Goal: Information Seeking & Learning: Find contact information

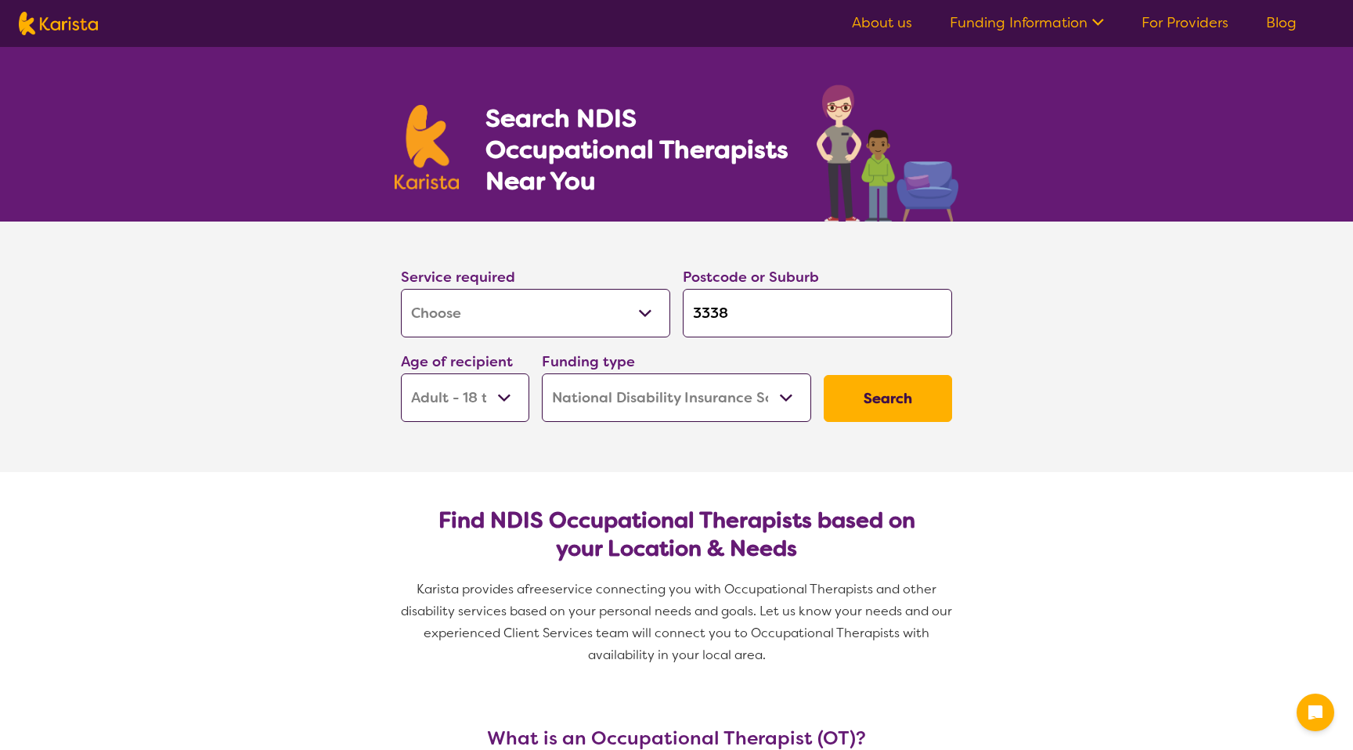
select select "[MEDICAL_DATA]"
select select "AD"
select select "NDIS"
select select "[MEDICAL_DATA]"
select select "AD"
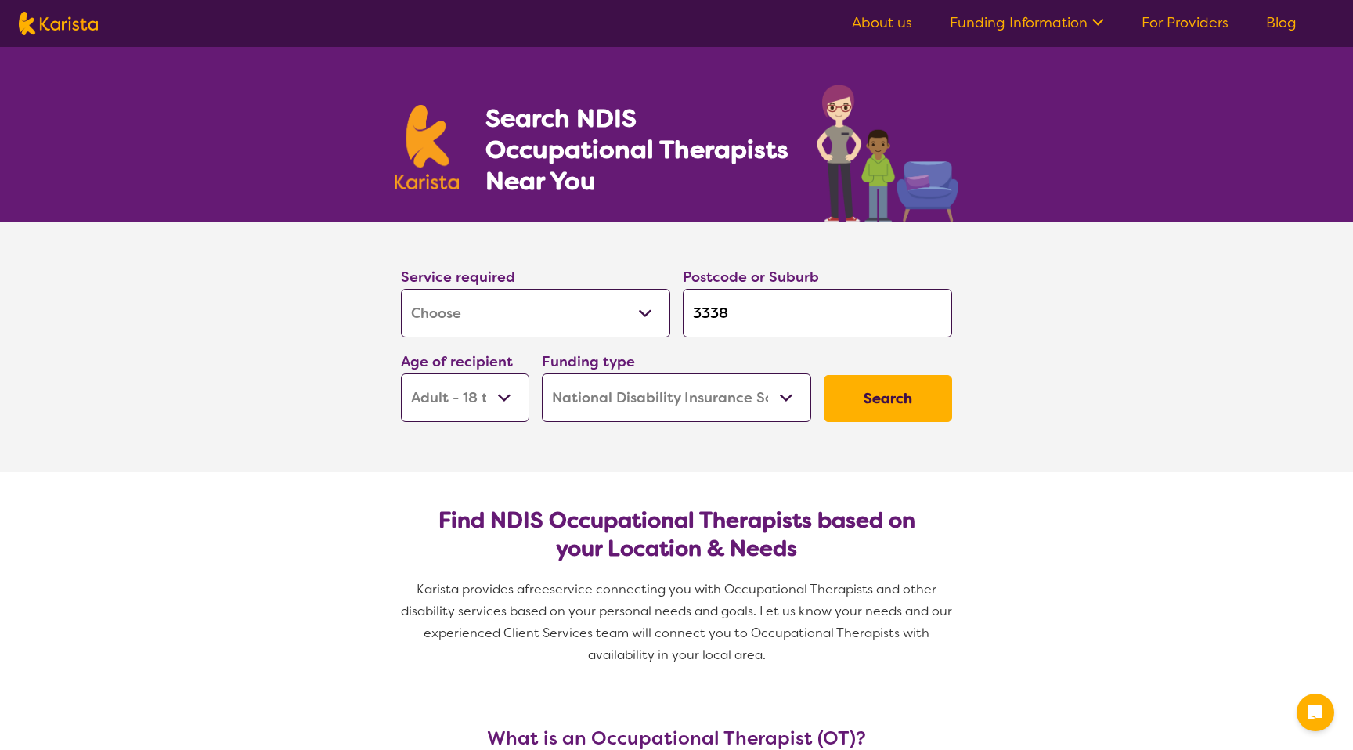
select select "NDIS"
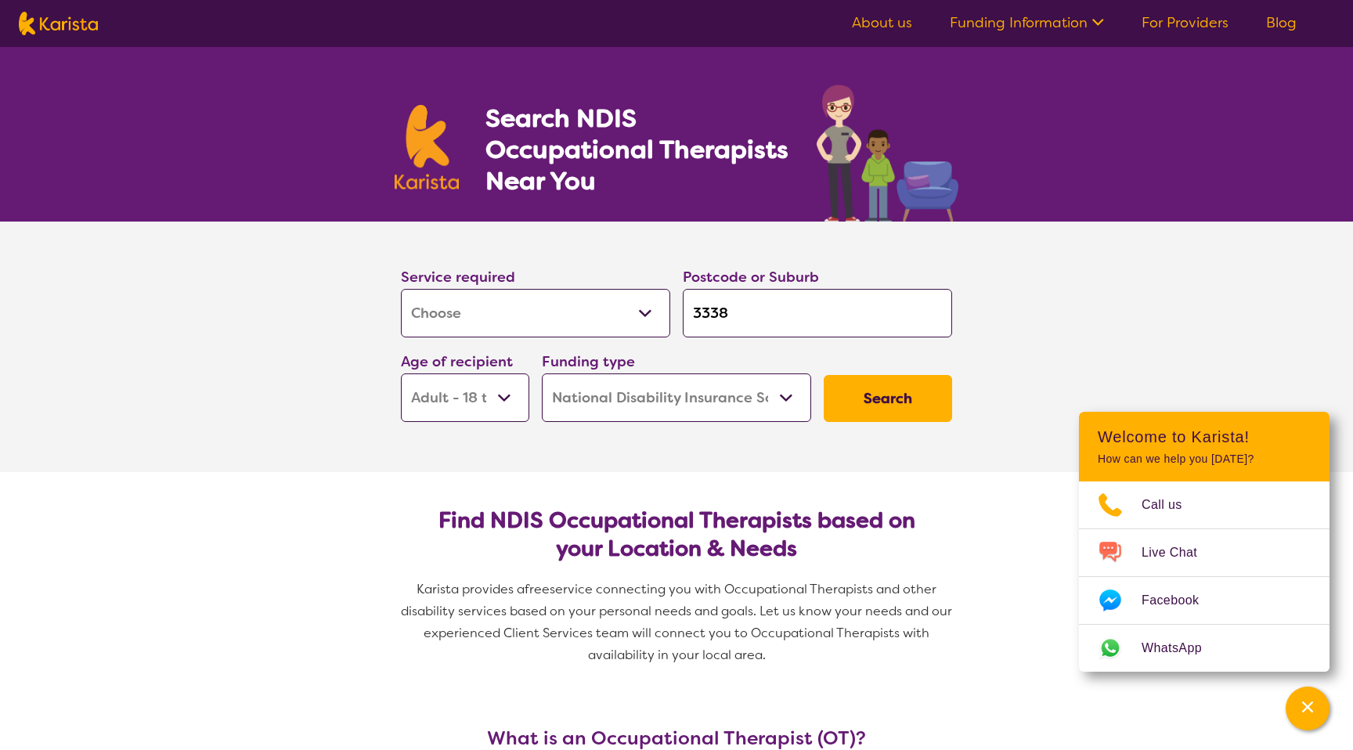
click at [739, 304] on input "3338" at bounding box center [817, 313] width 269 height 49
click at [739, 305] on input "3338" at bounding box center [817, 313] width 269 height 49
type input "3"
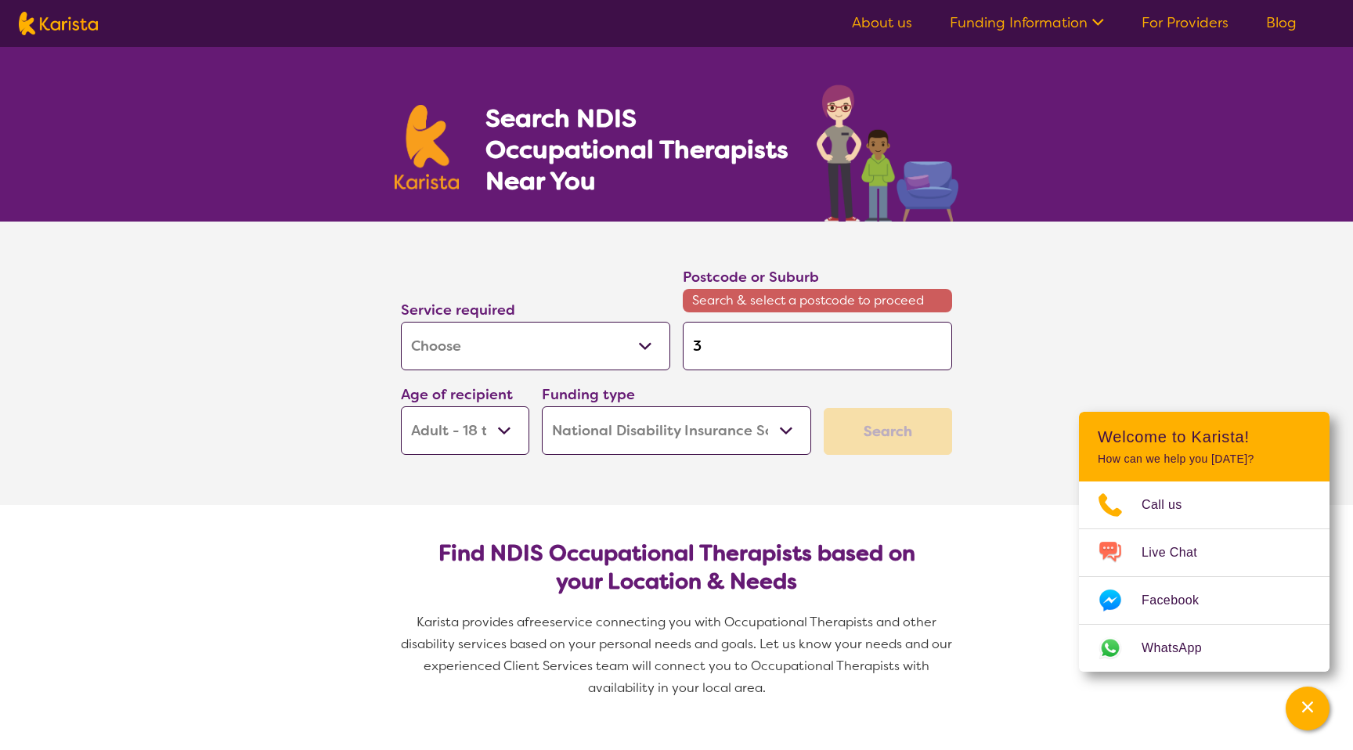
type input "34"
type input "342"
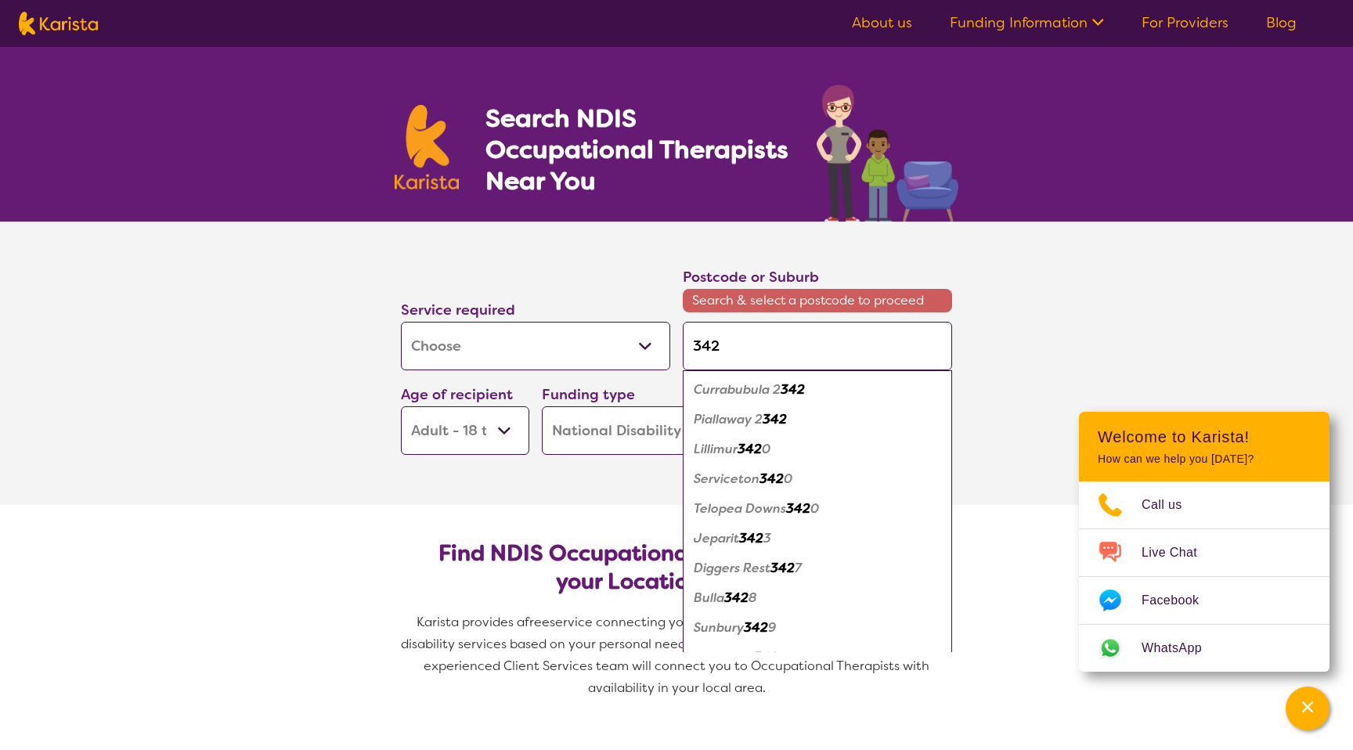
type input "3429"
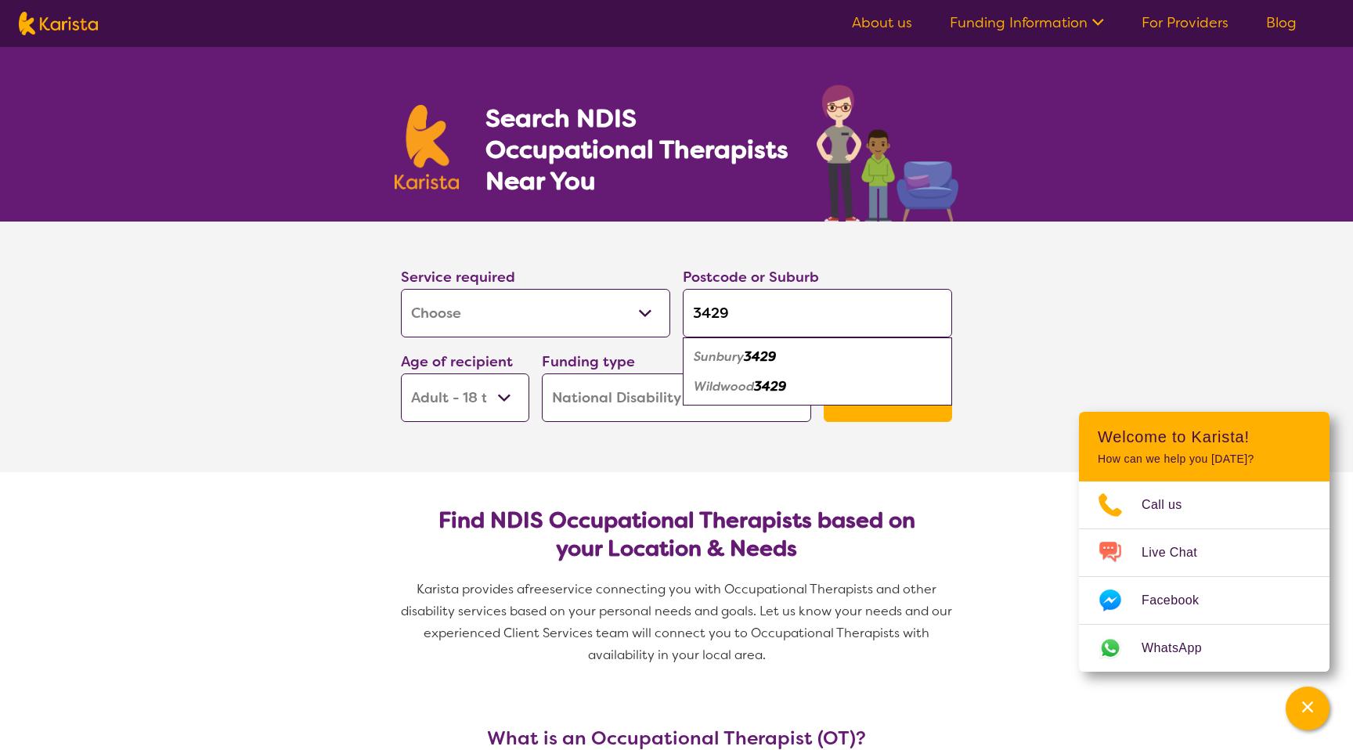
type input "3429"
click at [767, 347] on div "Sunbury 3429" at bounding box center [818, 357] width 254 height 30
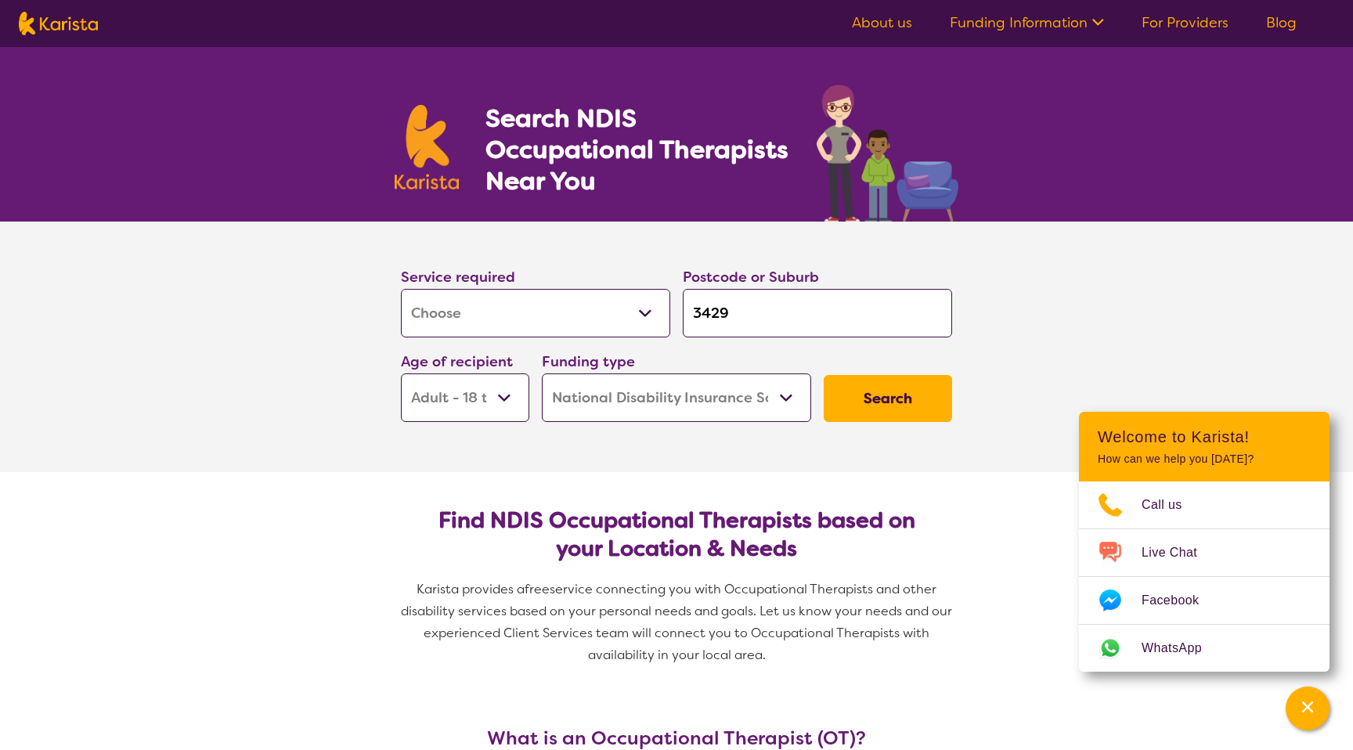
click at [645, 338] on div "Service required Allied Health Assistant Assessment ([MEDICAL_DATA] or [MEDICAL…" at bounding box center [536, 301] width 282 height 85
click at [643, 321] on select "Allied Health Assistant Assessment ([MEDICAL_DATA] or [MEDICAL_DATA]) Behaviour…" at bounding box center [535, 313] width 269 height 49
click at [561, 318] on select "Allied Health Assistant Assessment ([MEDICAL_DATA] or [MEDICAL_DATA]) Behaviour…" at bounding box center [535, 313] width 269 height 49
select select "Physiotherapy"
click at [401, 289] on select "Allied Health Assistant Assessment ([MEDICAL_DATA] or [MEDICAL_DATA]) Behaviour…" at bounding box center [535, 313] width 269 height 49
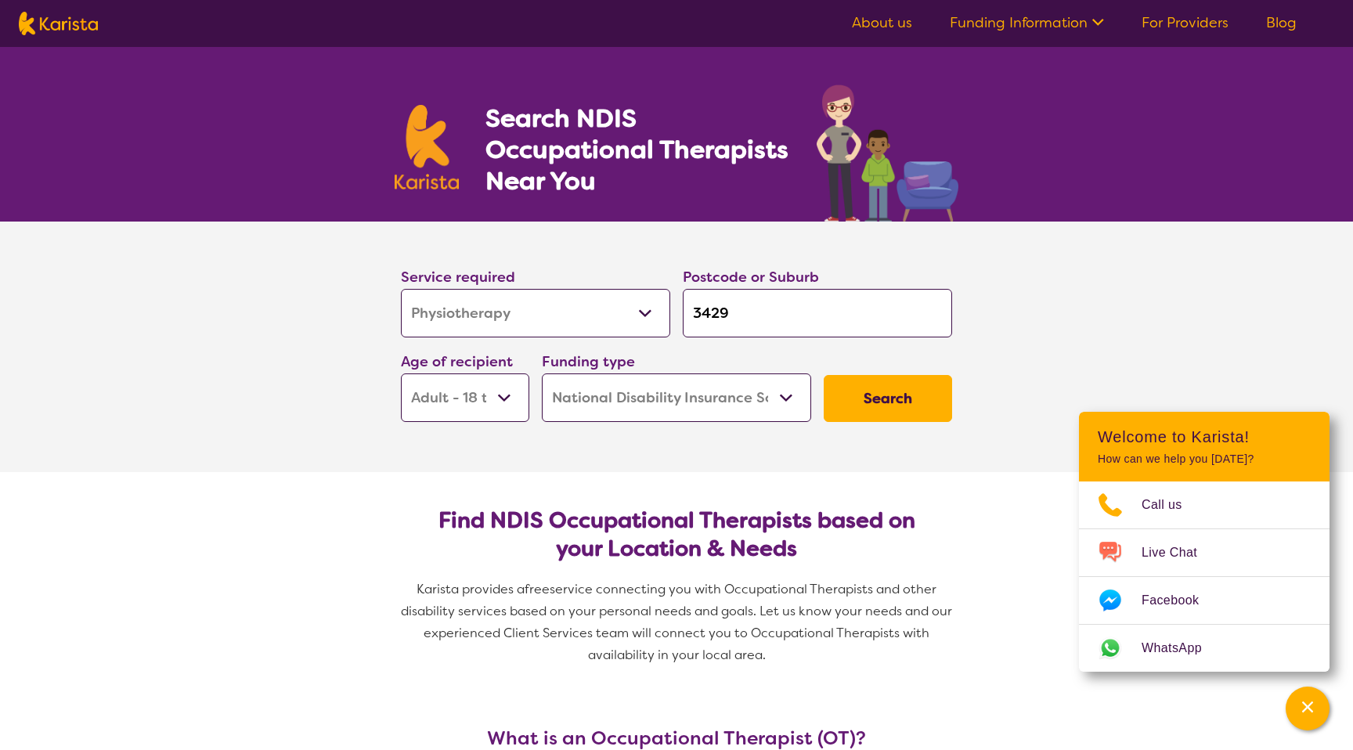
select select "Physiotherapy"
click at [861, 390] on button "Search" at bounding box center [888, 398] width 128 height 47
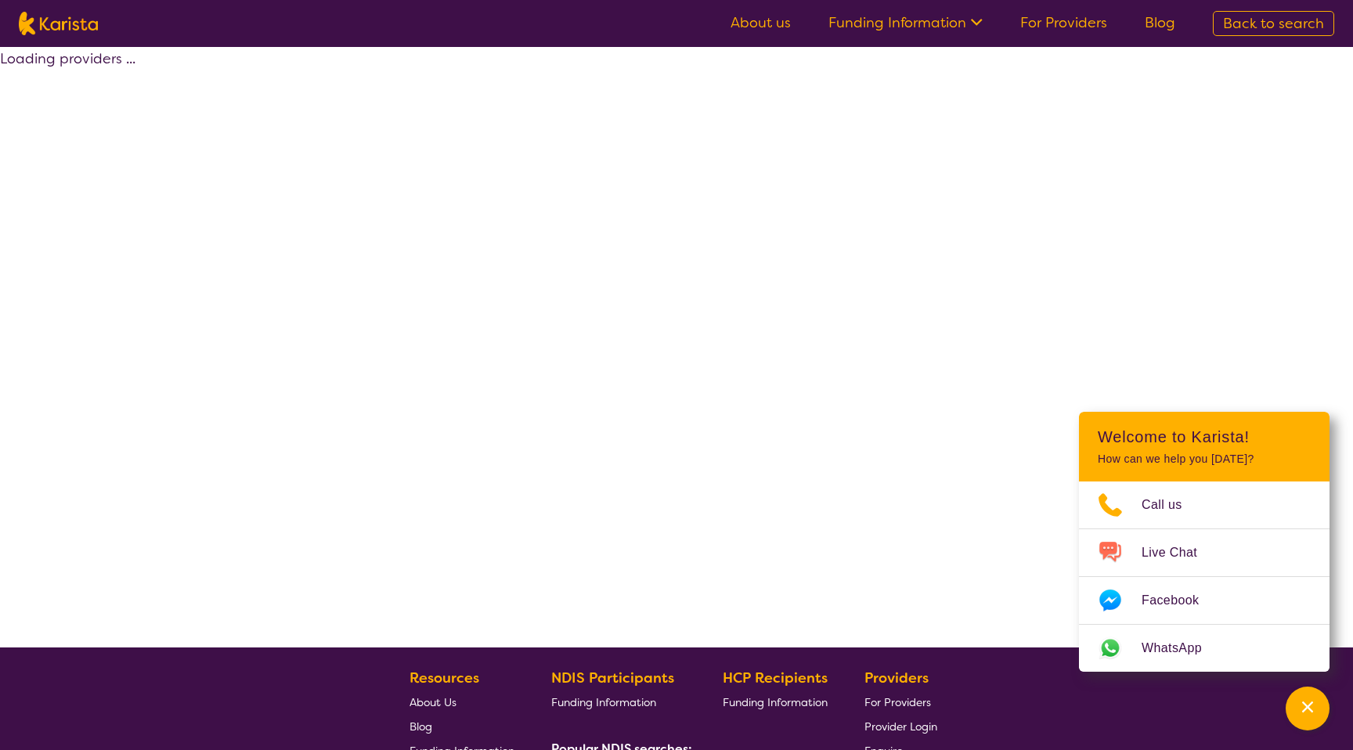
select select "by_score"
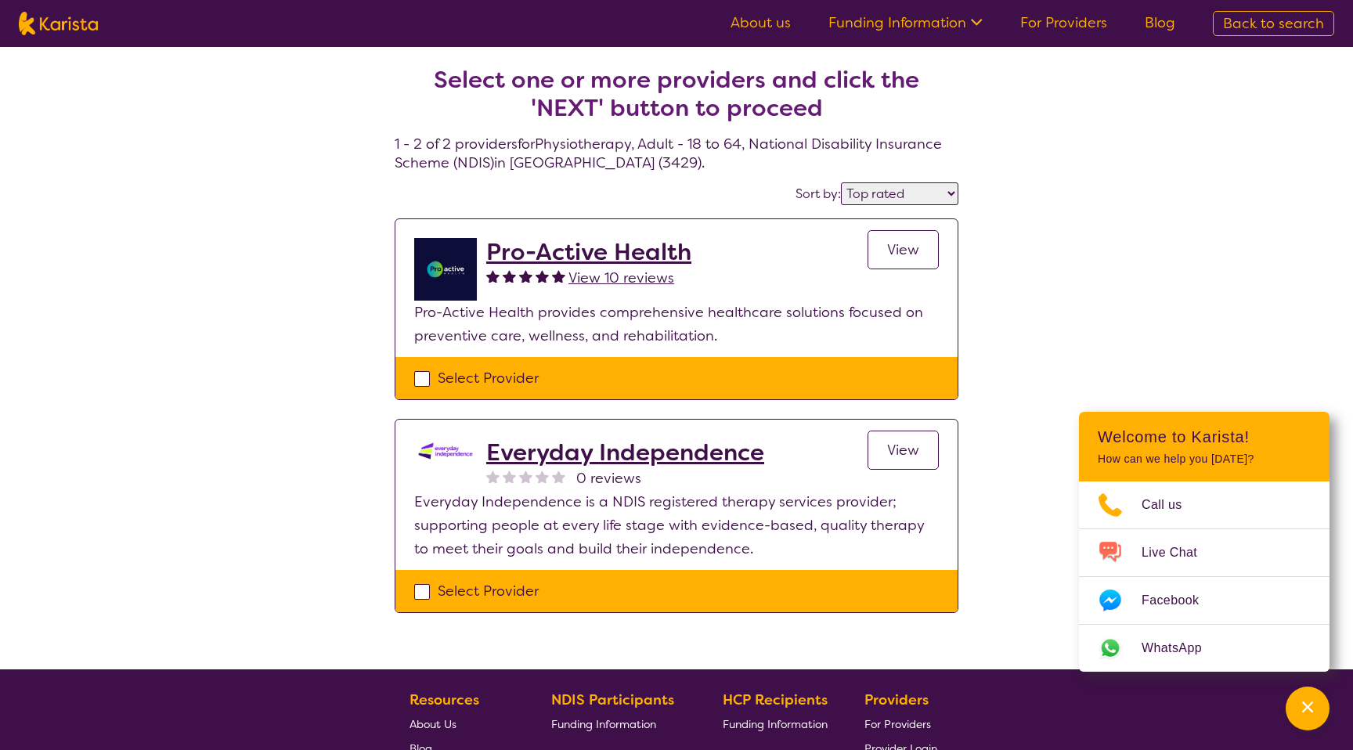
click at [644, 249] on h2 "Pro-Active Health" at bounding box center [588, 252] width 205 height 28
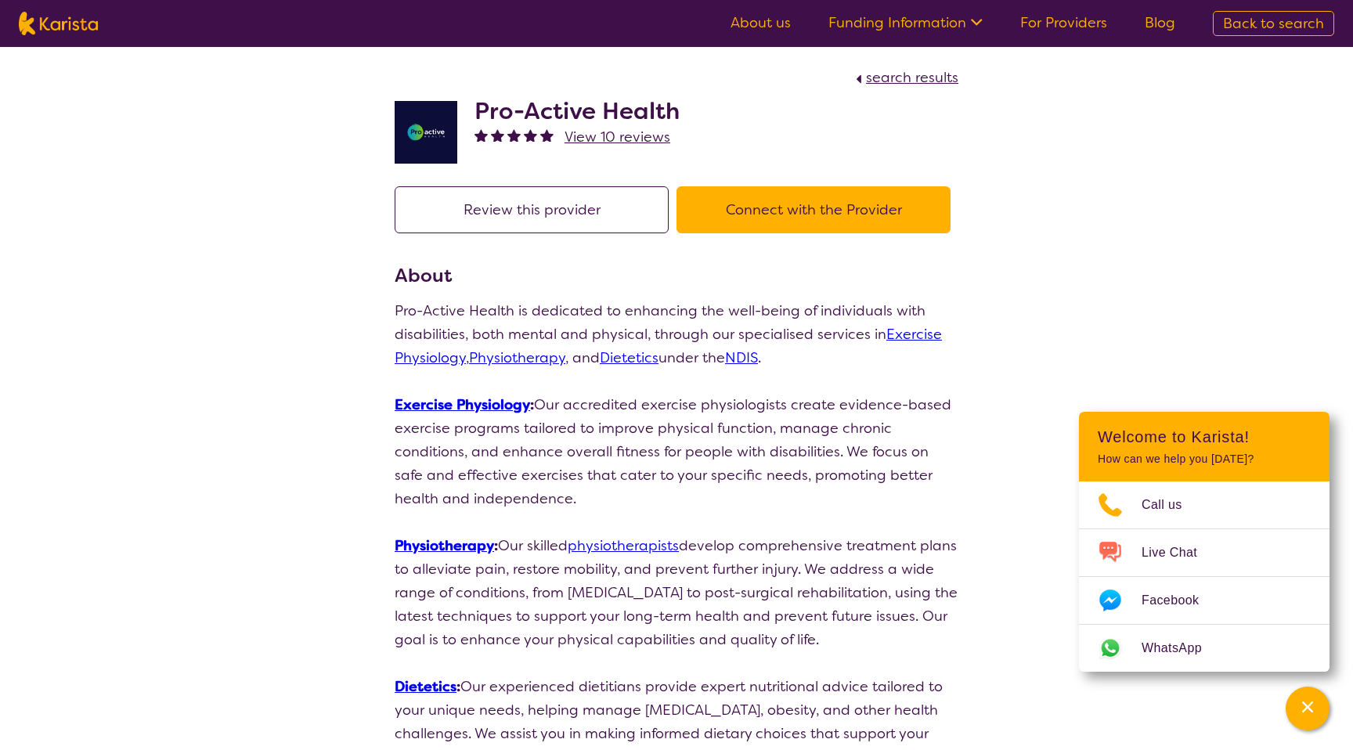
click at [513, 121] on h2 "Pro-Active Health" at bounding box center [577, 111] width 205 height 28
click at [512, 121] on h2 "Pro-Active Health" at bounding box center [577, 111] width 205 height 28
copy h2 "Pro-Active Health"
